Goal: Transaction & Acquisition: Purchase product/service

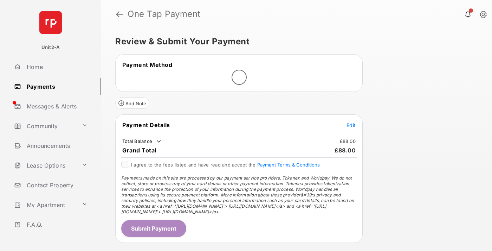
click at [351, 125] on span "Edit" at bounding box center [351, 125] width 9 height 6
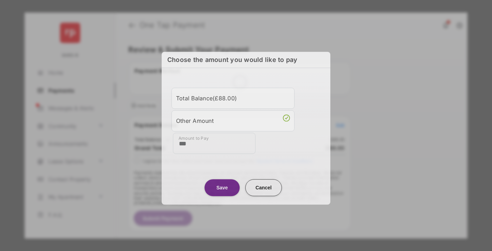
type input "***"
click at [222, 186] on button "Save" at bounding box center [222, 187] width 35 height 17
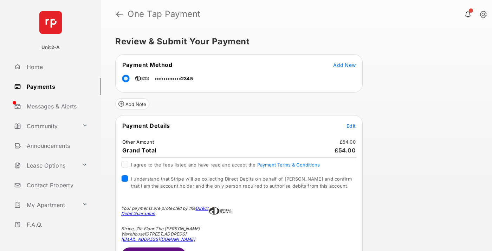
click at [153, 249] on button "Submit Payment" at bounding box center [153, 255] width 65 height 17
